Goal: Task Accomplishment & Management: Use online tool/utility

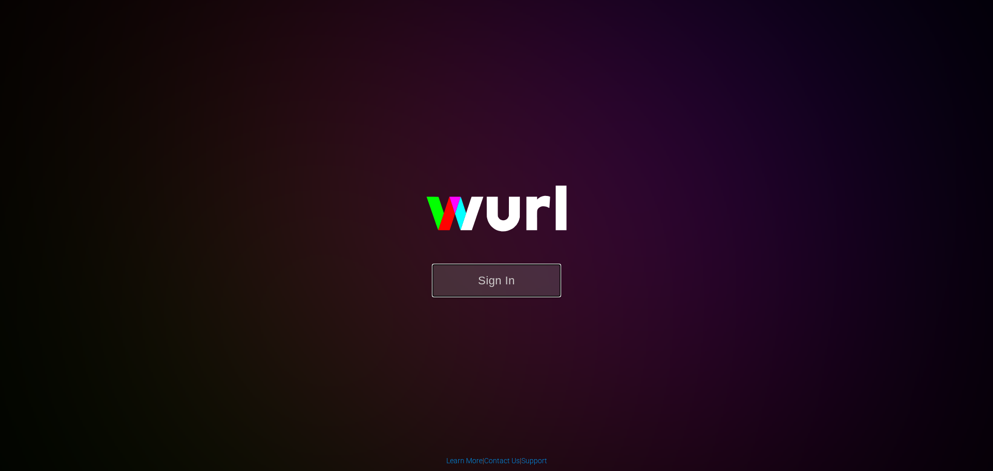
click at [484, 277] on button "Sign In" at bounding box center [496, 281] width 129 height 34
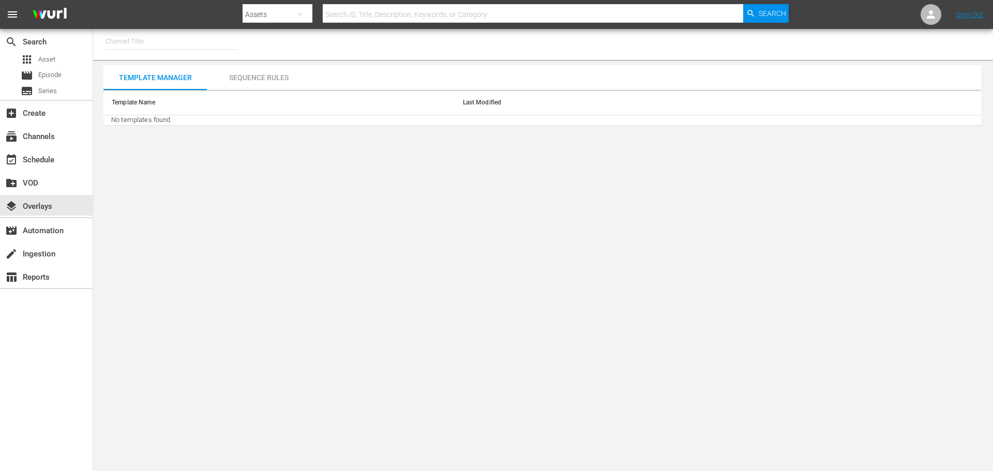
click at [138, 40] on input "text" at bounding box center [171, 41] width 132 height 25
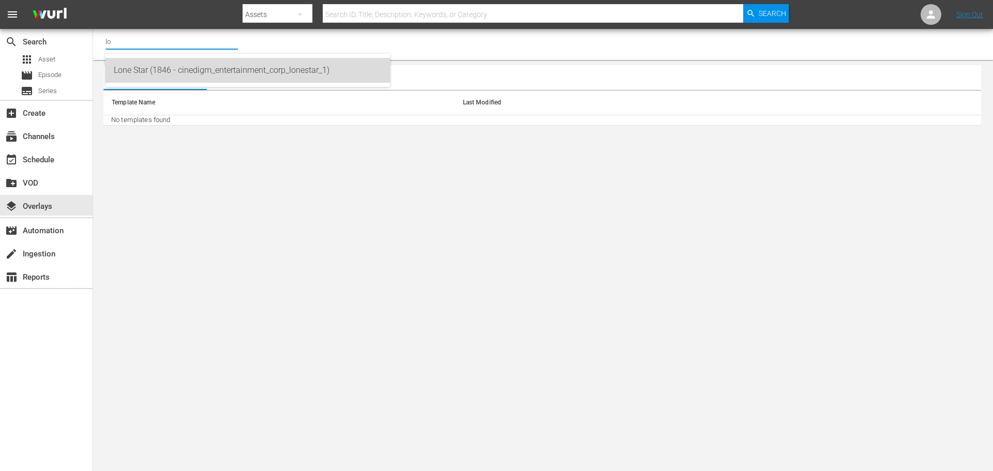
drag, startPoint x: 134, startPoint y: 72, endPoint x: 128, endPoint y: 104, distance: 33.3
click at [134, 72] on div "Lone Star (1846 - cinedigm_entertainment_corp_lonestar_1)" at bounding box center [248, 70] width 268 height 25
type input "Lone Star (1846 - cinedigm_entertainment_corp_lonestar_1)"
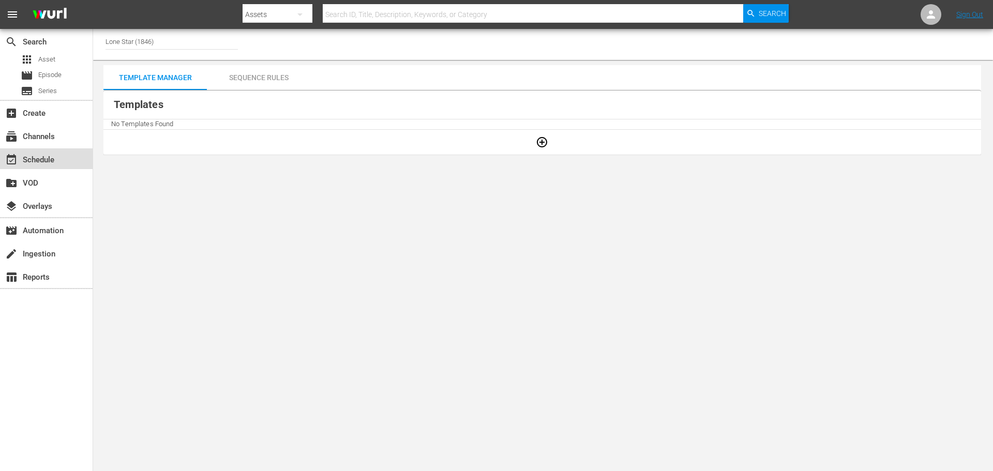
click at [31, 157] on div "event_available Schedule" at bounding box center [29, 158] width 58 height 9
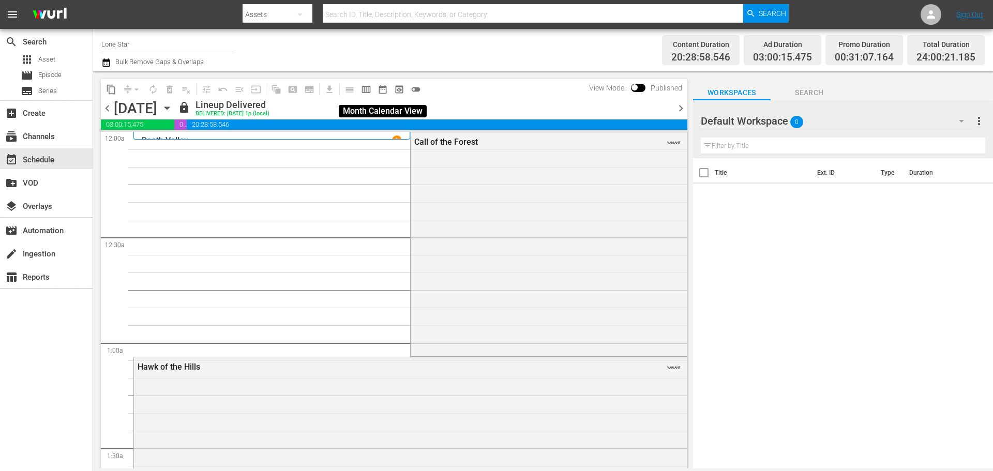
click at [382, 92] on span "date_range_outlined" at bounding box center [382, 89] width 10 height 10
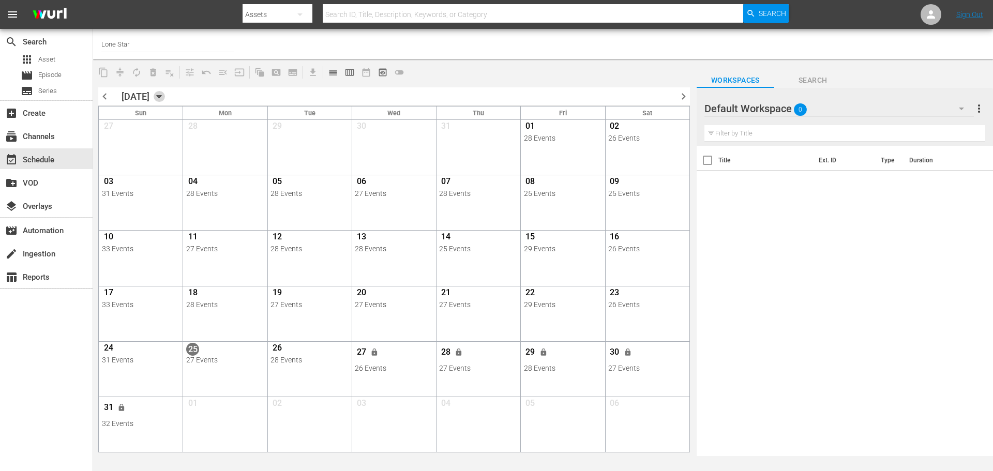
click at [165, 98] on icon "button" at bounding box center [159, 96] width 11 height 11
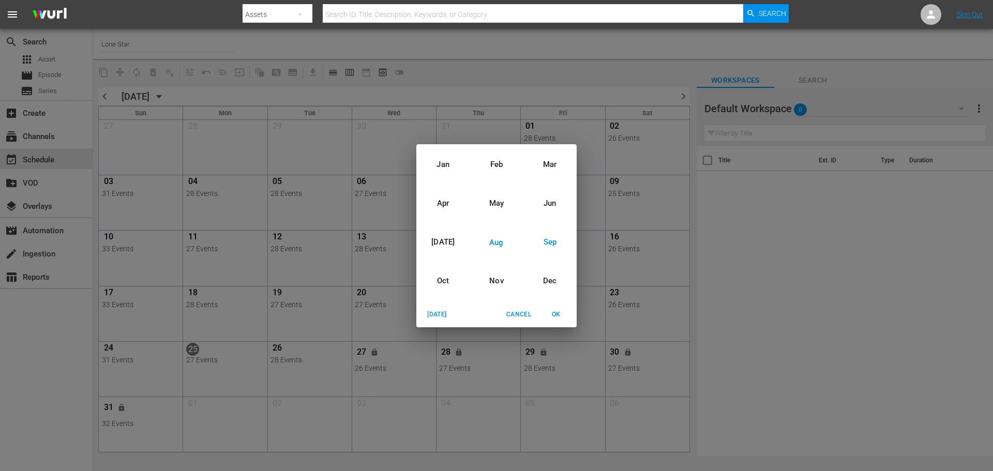
click at [547, 246] on div "Sep" at bounding box center [549, 242] width 53 height 39
click at [551, 314] on span "OK" at bounding box center [555, 314] width 25 height 11
